Goal: Task Accomplishment & Management: Manage account settings

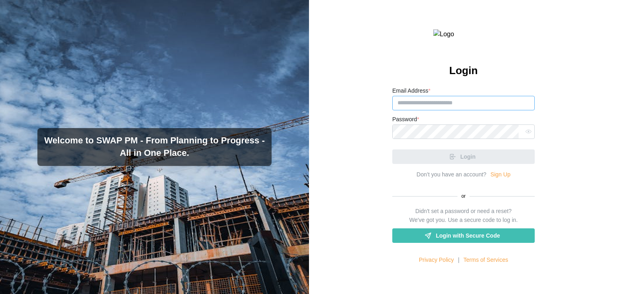
click at [410, 110] on input "Email Address *" at bounding box center [463, 103] width 142 height 14
paste input "**********"
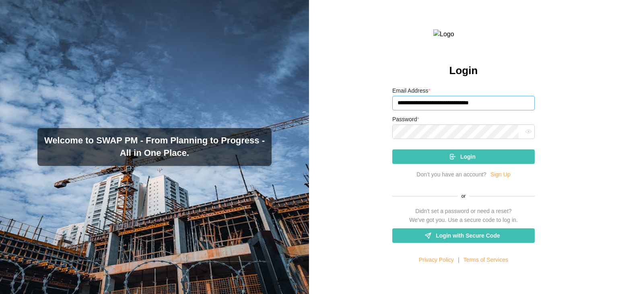
type input "**********"
click at [392, 149] on button "Login" at bounding box center [463, 156] width 142 height 14
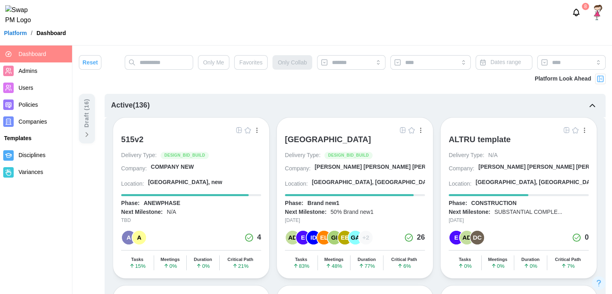
click at [140, 139] on div "515v2" at bounding box center [132, 139] width 23 height 10
click at [129, 138] on div "515v2" at bounding box center [132, 139] width 23 height 10
click at [154, 62] on input "text" at bounding box center [159, 62] width 68 height 14
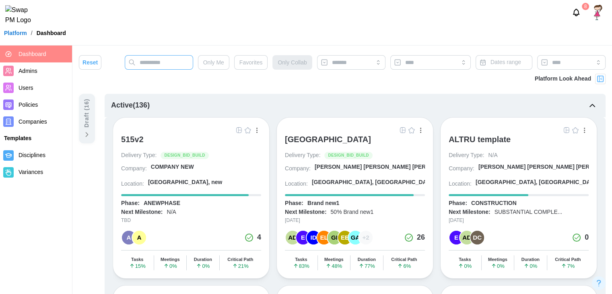
click at [154, 62] on input "text" at bounding box center [159, 62] width 68 height 14
type input "***"
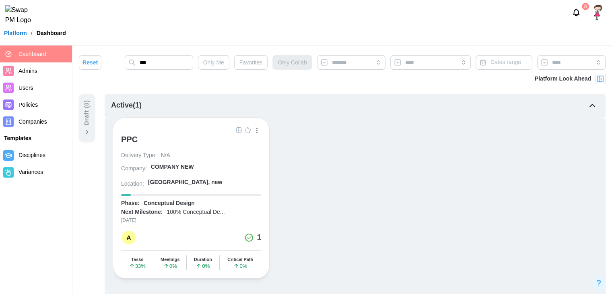
click at [132, 137] on div "PPC" at bounding box center [129, 139] width 16 height 10
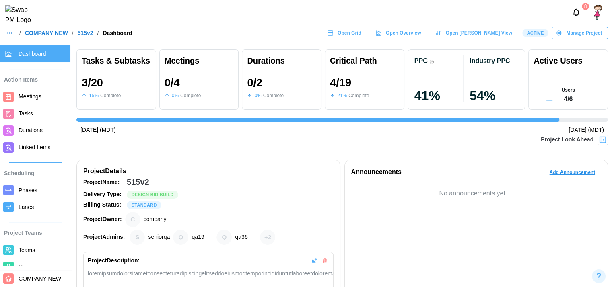
scroll to position [0, 593]
click at [590, 37] on span "Manage Project" at bounding box center [584, 32] width 36 height 11
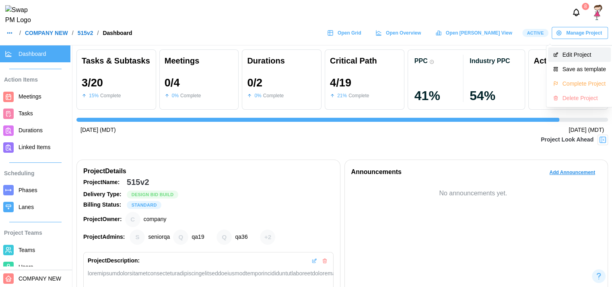
click at [579, 53] on div "Edit Project" at bounding box center [583, 54] width 43 height 6
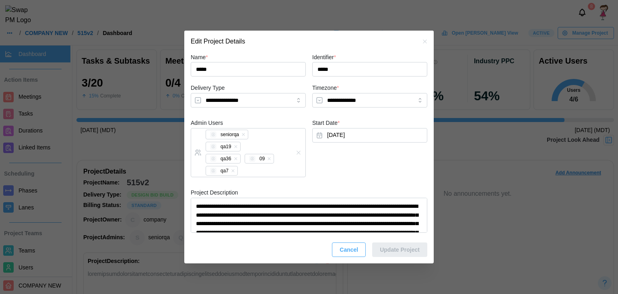
click at [426, 39] on icon "button" at bounding box center [424, 41] width 6 height 6
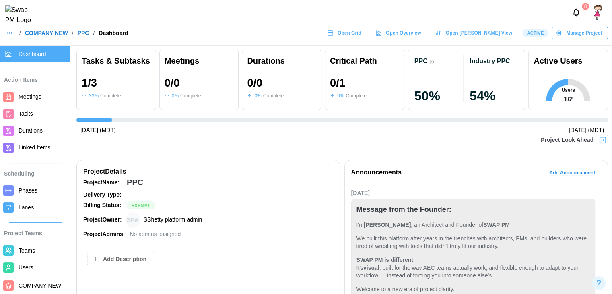
click at [361, 37] on span "Open Grid" at bounding box center [349, 32] width 24 height 11
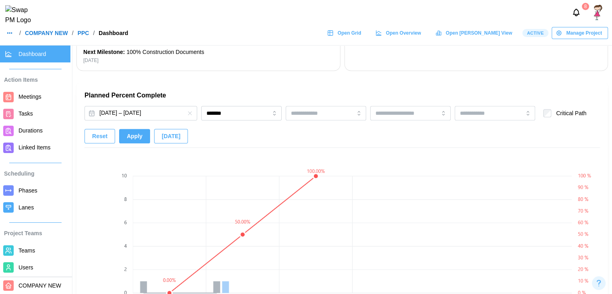
scroll to position [487, 0]
click at [155, 113] on button "Sep 14, 2025 – Sep 29, 2025" at bounding box center [140, 112] width 113 height 14
click at [142, 87] on div "Planned Percent Complete Sep 14, 2025 – Sep 29, 2025 ******* Critical Path Rese…" at bounding box center [341, 251] width 531 height 338
click at [114, 107] on button "Sep 14, 2025 – Sep 29, 2025" at bounding box center [140, 112] width 113 height 14
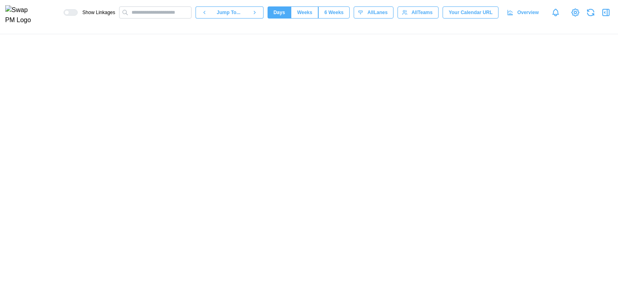
scroll to position [0, 89]
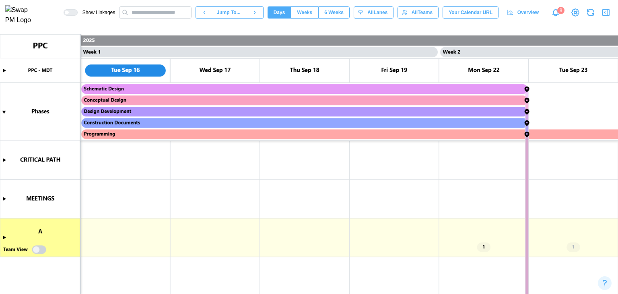
click at [388, 136] on canvas at bounding box center [309, 163] width 618 height 259
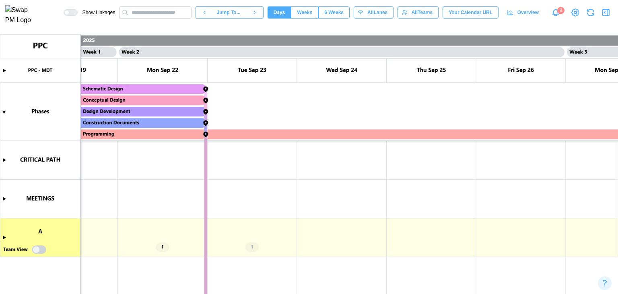
scroll to position [0, 812]
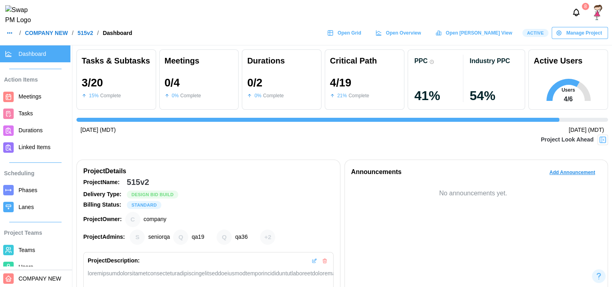
scroll to position [0, 593]
